Goal: Navigation & Orientation: Find specific page/section

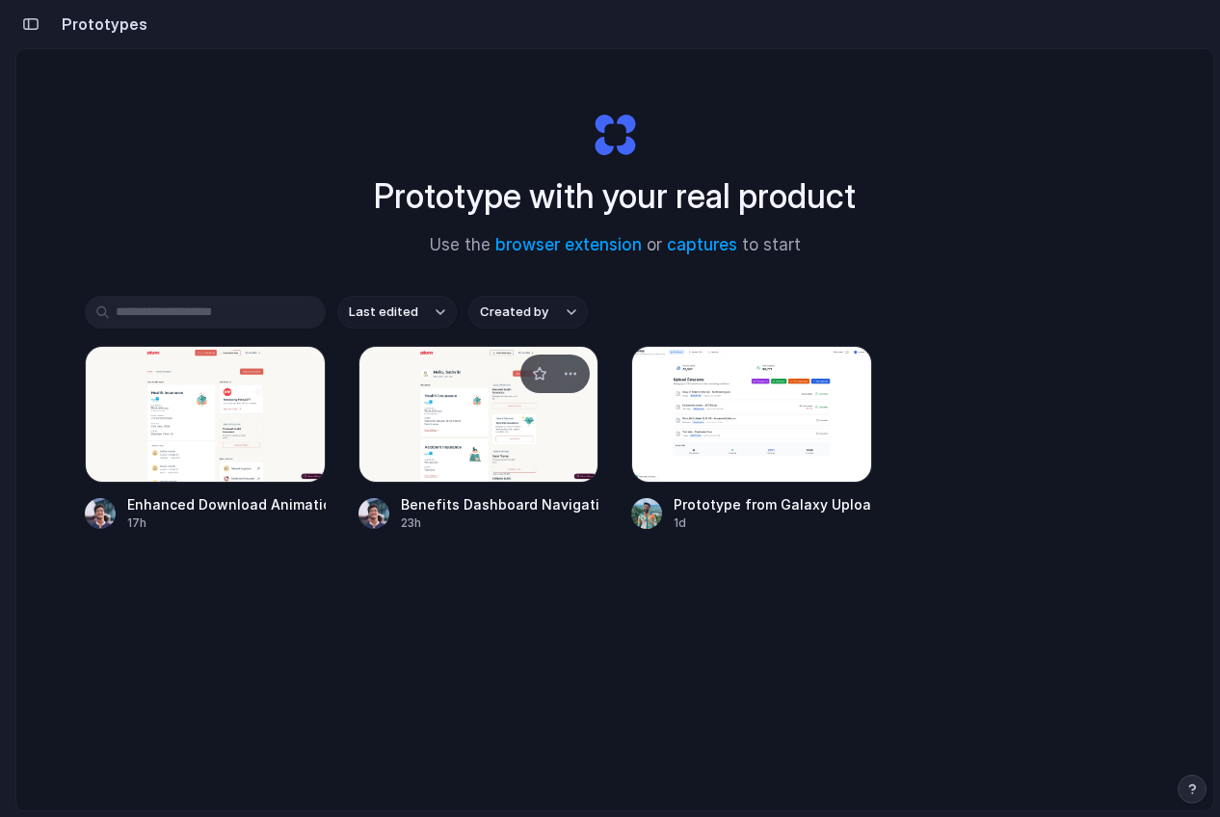
click at [462, 481] on div at bounding box center [479, 414] width 241 height 137
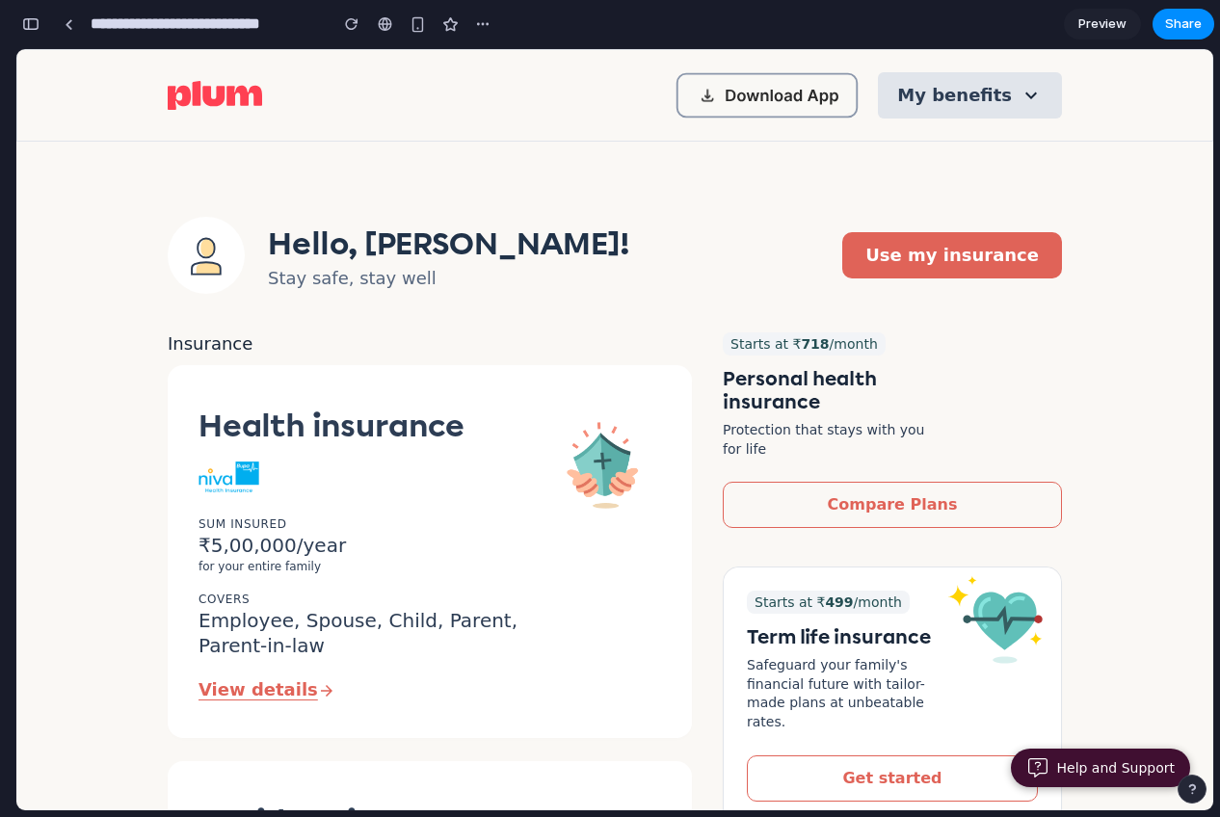
click at [985, 88] on button "My benefits" at bounding box center [970, 95] width 184 height 46
click at [485, 221] on div "Hello, [PERSON_NAME]! Stay safe, stay well" at bounding box center [399, 255] width 463 height 77
